Goal: Information Seeking & Learning: Find specific fact

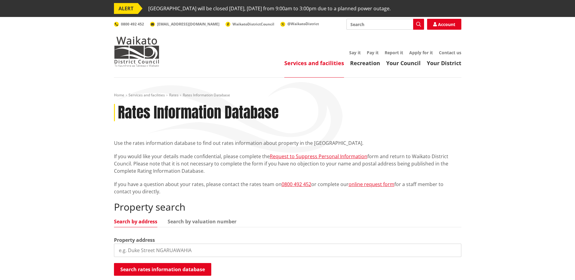
click at [131, 250] on input "search" at bounding box center [287, 250] width 347 height 13
type input "[STREET_ADDRESS]"
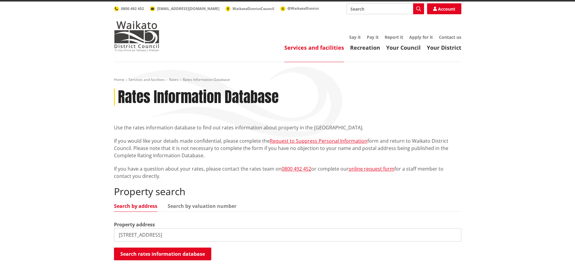
scroll to position [30, 0]
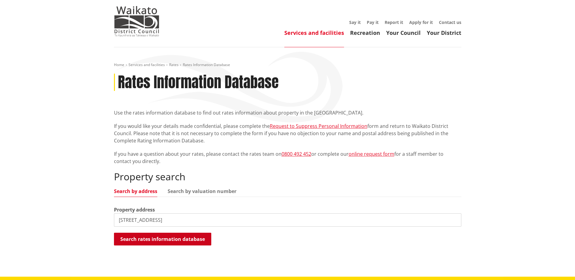
click at [170, 238] on button "Search rates information database" at bounding box center [162, 239] width 97 height 13
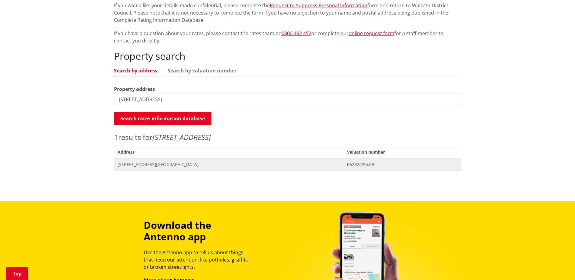
scroll to position [152, 0]
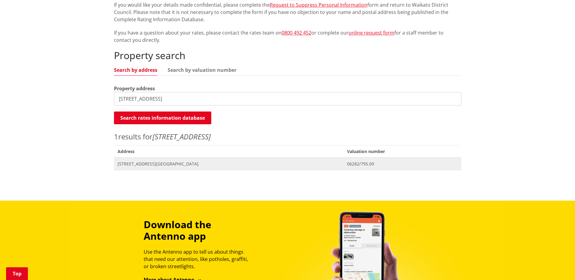
click at [167, 168] on span "Address [STREET_ADDRESS][GEOGRAPHIC_DATA]" at bounding box center [229, 164] width 230 height 12
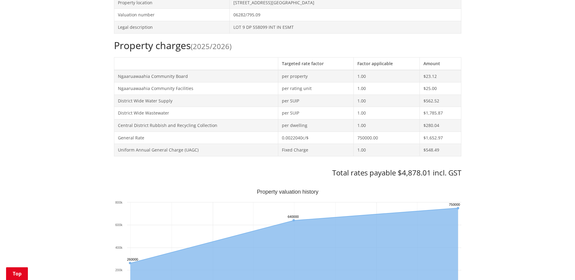
scroll to position [273, 0]
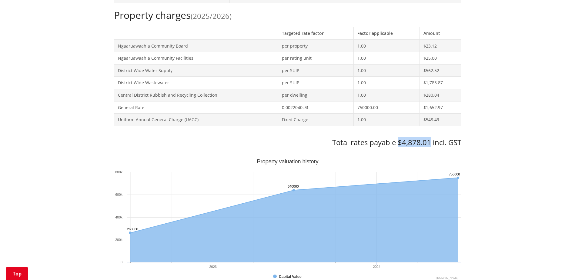
drag, startPoint x: 430, startPoint y: 143, endPoint x: 399, endPoint y: 144, distance: 30.9
click at [399, 144] on h3 "Total rates payable $4,878.01 incl. GST" at bounding box center [287, 142] width 347 height 9
copy h3 "$4,878.01"
